Goal: Complete application form

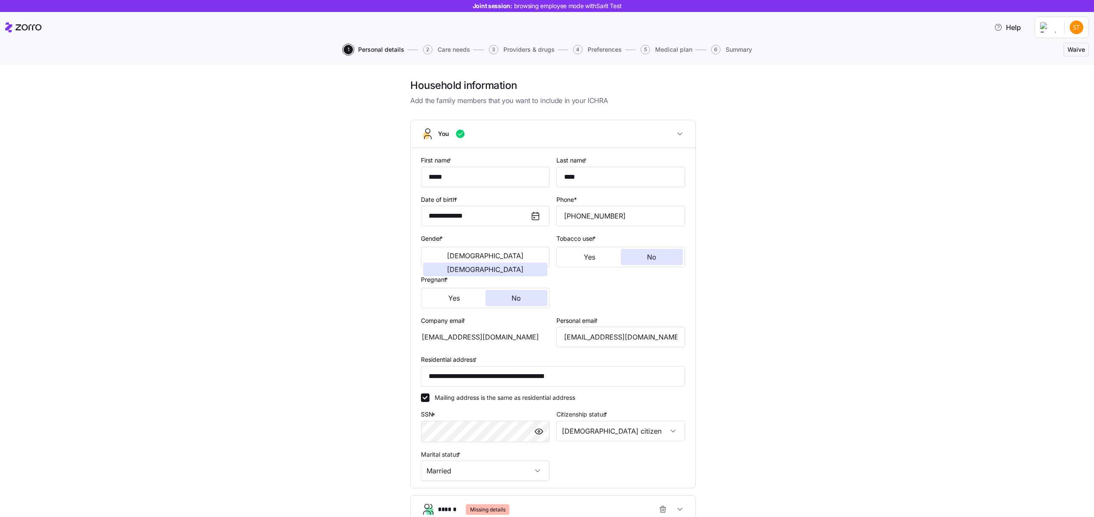
scroll to position [648, 0]
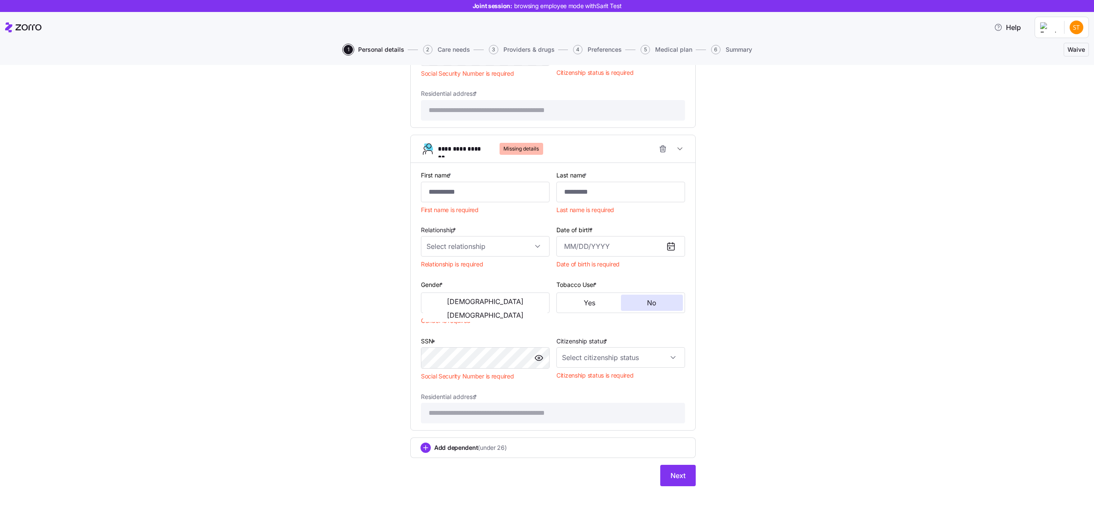
click at [593, 50] on span "Preferences" at bounding box center [605, 50] width 34 height 6
click at [579, 53] on span "4" at bounding box center [577, 49] width 9 height 9
